Goal: Task Accomplishment & Management: Manage account settings

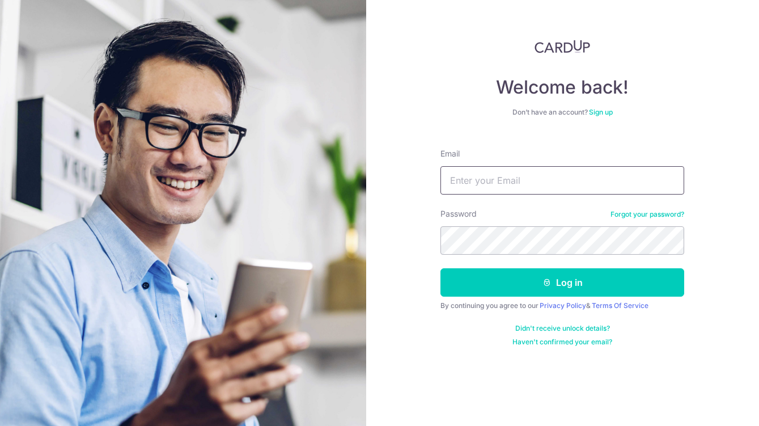
type input "[EMAIL_ADDRESS][DOMAIN_NAME]"
click at [516, 298] on form "Email junda07@gmail.com Password Forgot your password? Log in By continuing you…" at bounding box center [562, 242] width 244 height 207
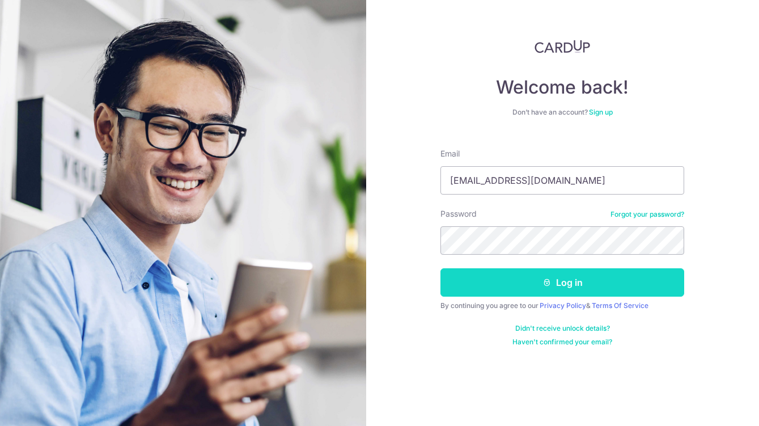
click at [519, 287] on button "Log in" at bounding box center [562, 282] width 244 height 28
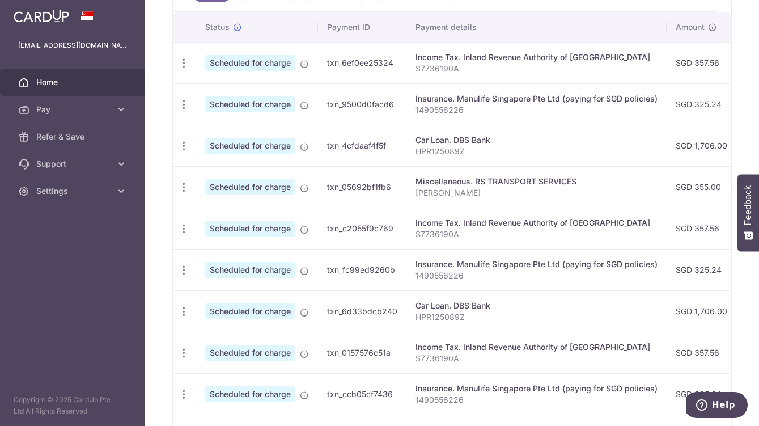
scroll to position [326, 0]
